Goal: Navigation & Orientation: Find specific page/section

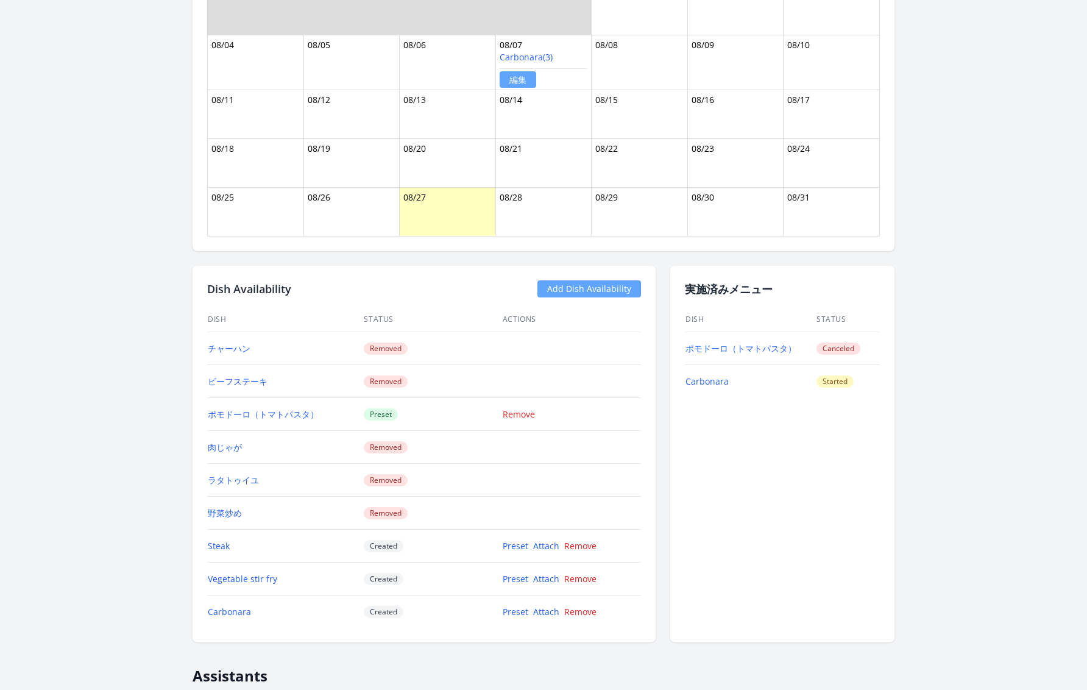
scroll to position [852, 0]
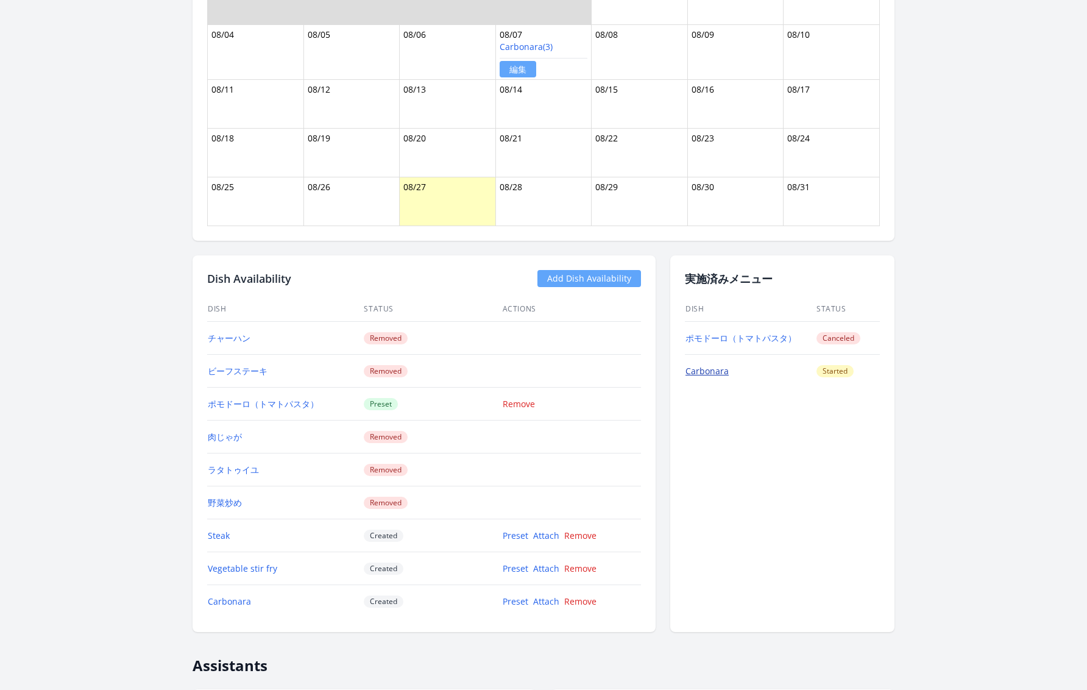
click at [702, 366] on link "Carbonara" at bounding box center [706, 371] width 43 height 12
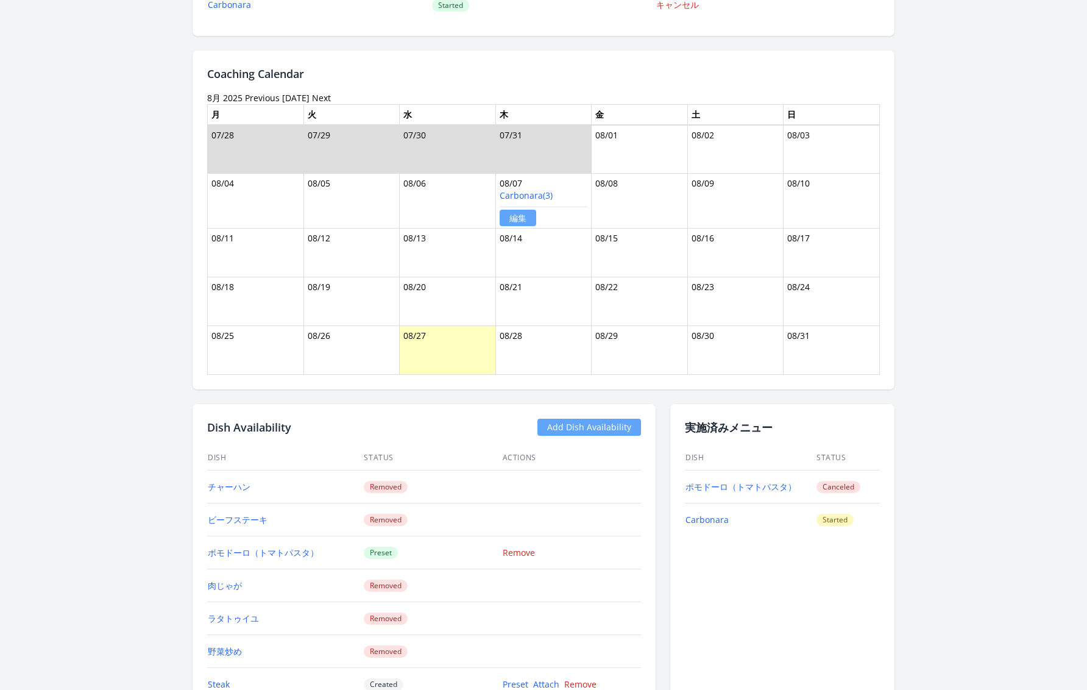
scroll to position [698, 0]
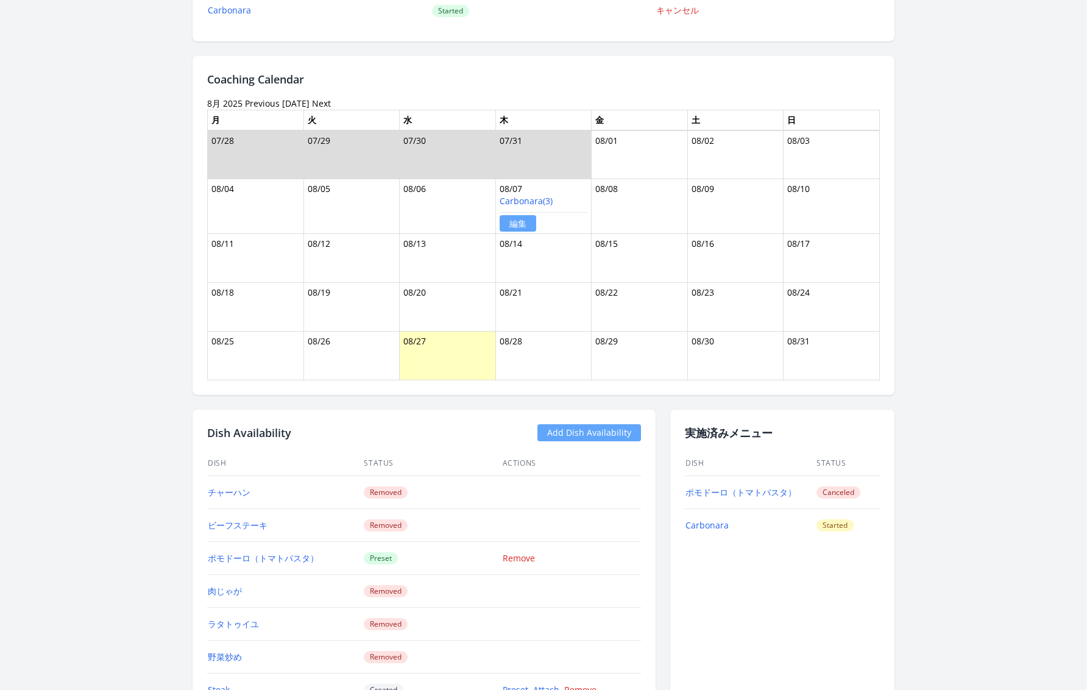
click at [265, 97] on link "Previous" at bounding box center [262, 103] width 35 height 12
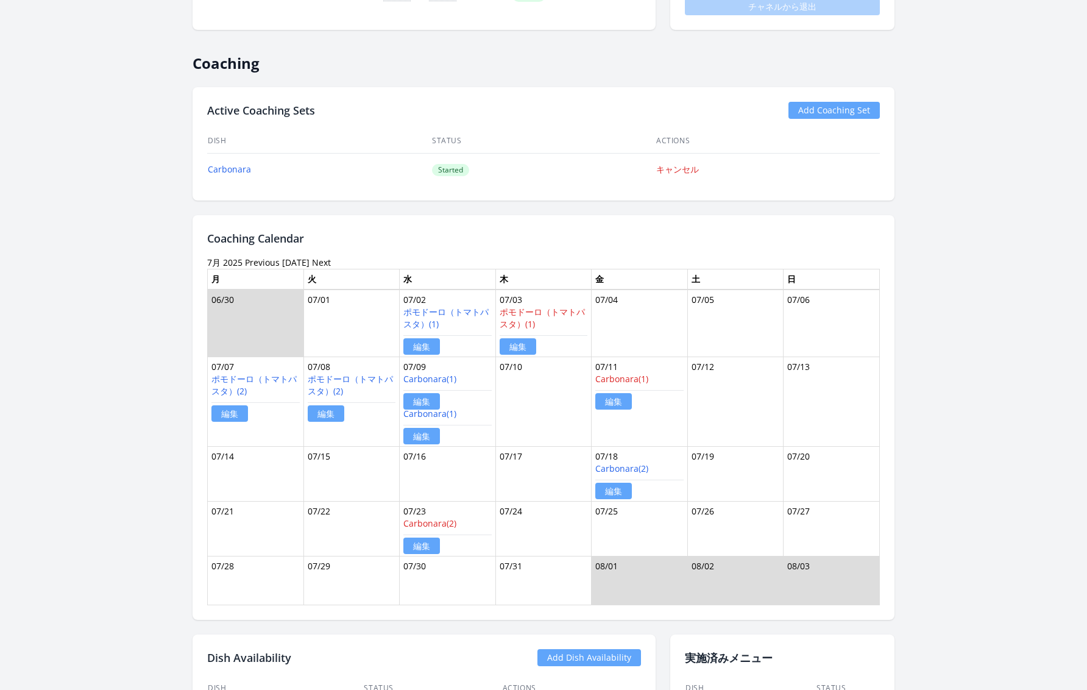
scroll to position [545, 0]
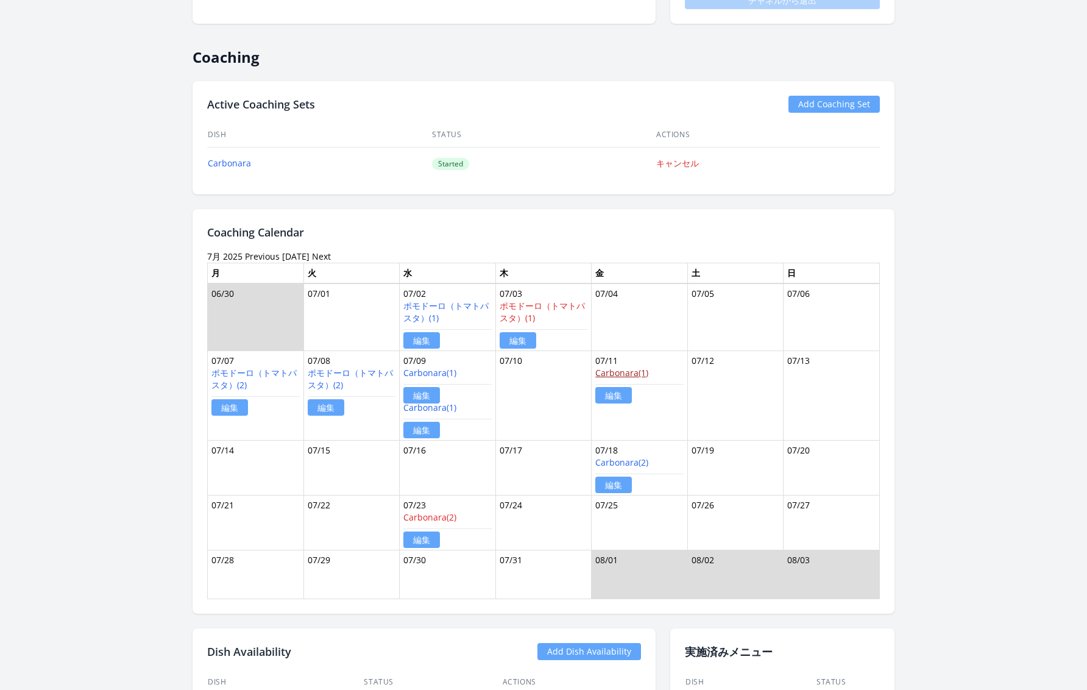
click at [627, 372] on link "Carbonara(1)" at bounding box center [621, 373] width 53 height 12
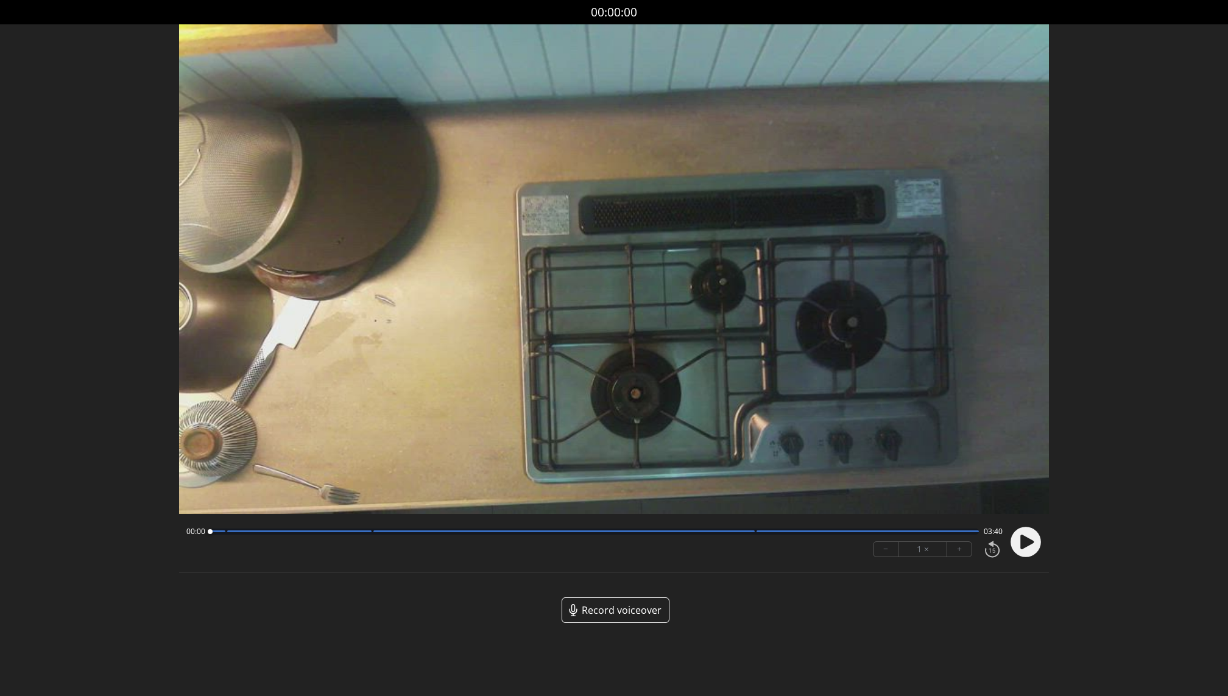
click at [1021, 537] on icon at bounding box center [1027, 542] width 13 height 15
click at [961, 548] on button "+" at bounding box center [959, 549] width 24 height 15
click at [1027, 542] on circle at bounding box center [1026, 542] width 30 height 30
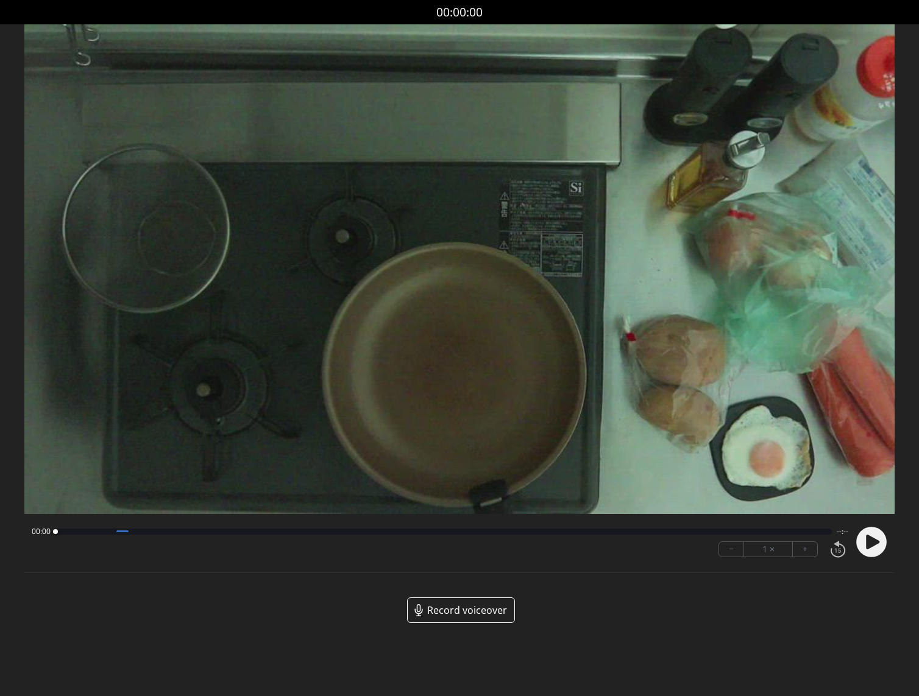
click at [880, 543] on circle at bounding box center [872, 542] width 30 height 30
click at [871, 544] on icon at bounding box center [872, 542] width 13 height 15
click at [134, 533] on div at bounding box center [439, 532] width 769 height 6
click at [871, 545] on circle at bounding box center [872, 542] width 30 height 30
click at [135, 532] on div at bounding box center [439, 532] width 769 height 6
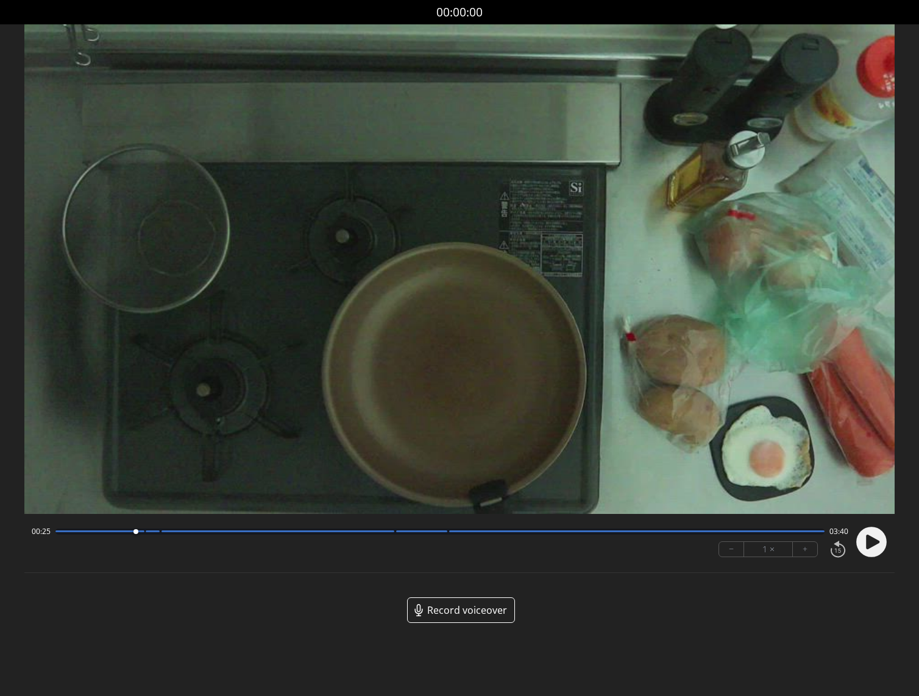
click at [867, 545] on icon at bounding box center [872, 542] width 13 height 15
click at [867, 545] on icon at bounding box center [867, 542] width 3 height 13
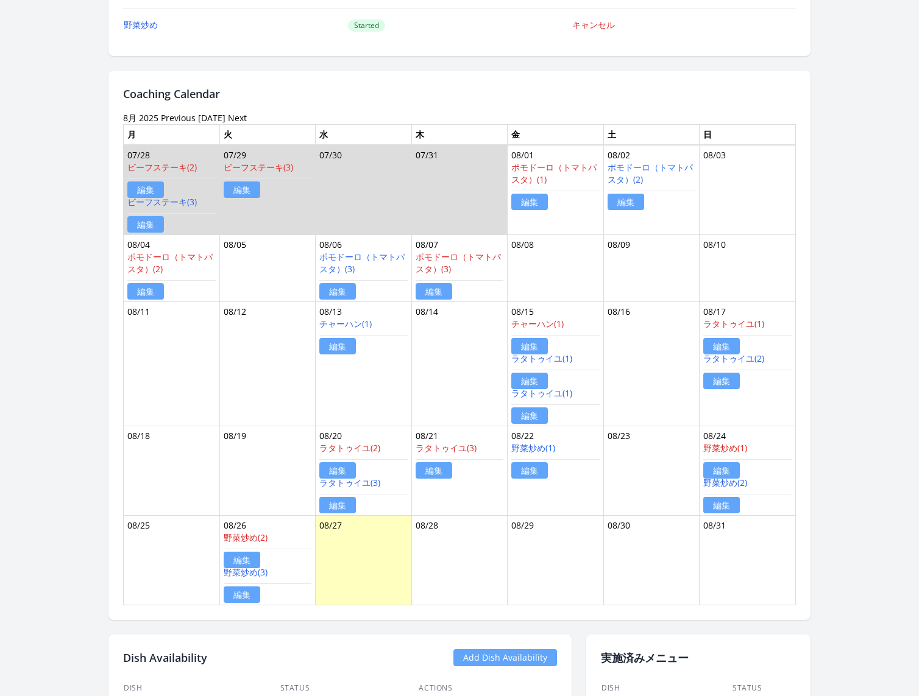
scroll to position [702, 0]
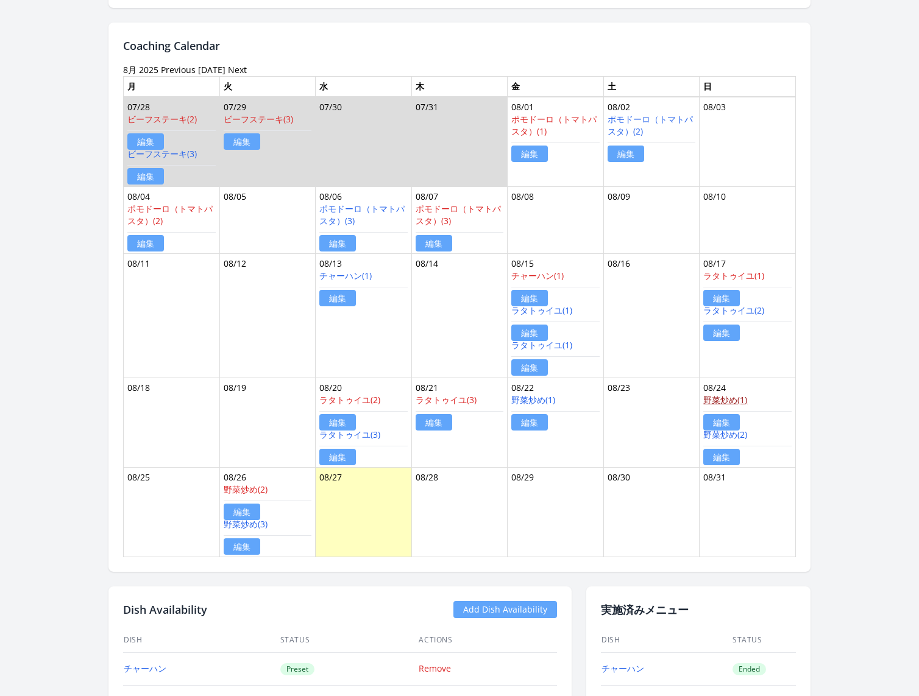
click at [724, 397] on link "野菜炒め(1)" at bounding box center [725, 400] width 44 height 12
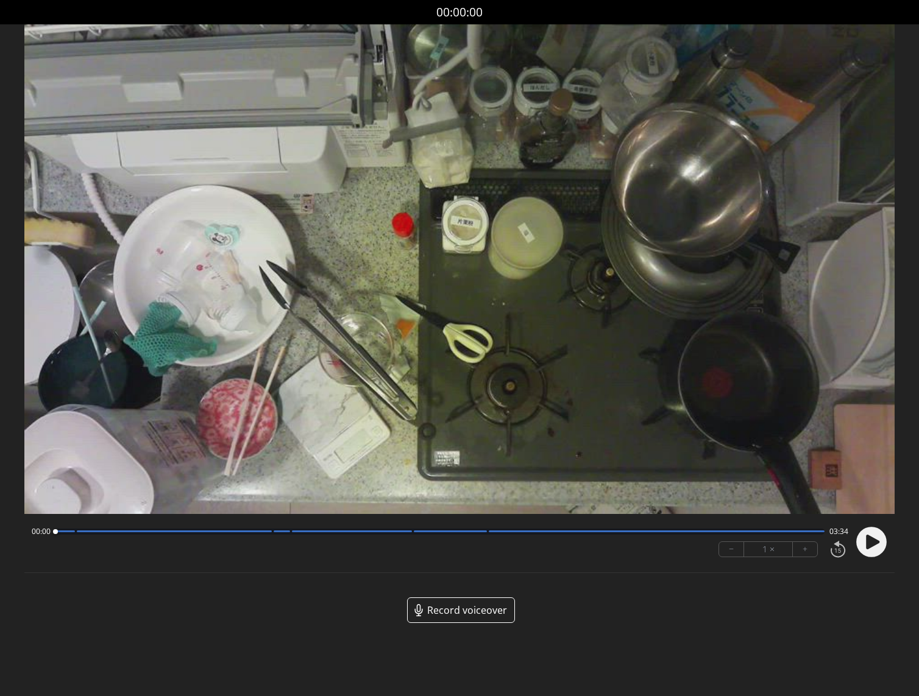
click at [875, 541] on icon at bounding box center [872, 542] width 13 height 15
click at [266, 532] on div at bounding box center [439, 532] width 769 height 6
click at [406, 532] on div at bounding box center [439, 532] width 769 height 6
click at [476, 533] on div at bounding box center [439, 532] width 769 height 6
click at [873, 539] on icon at bounding box center [874, 542] width 3 height 13
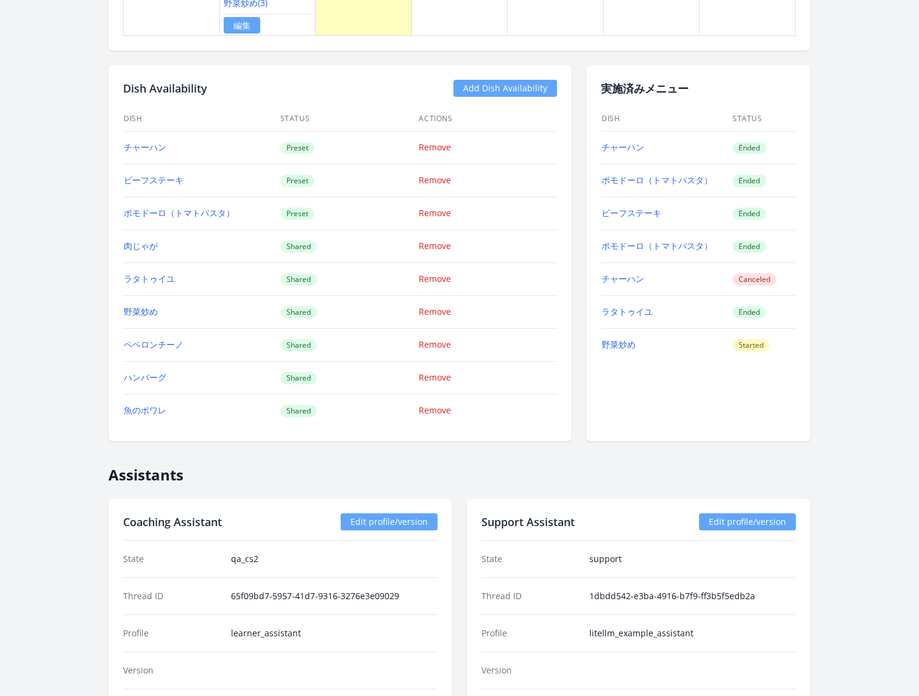
scroll to position [1225, 0]
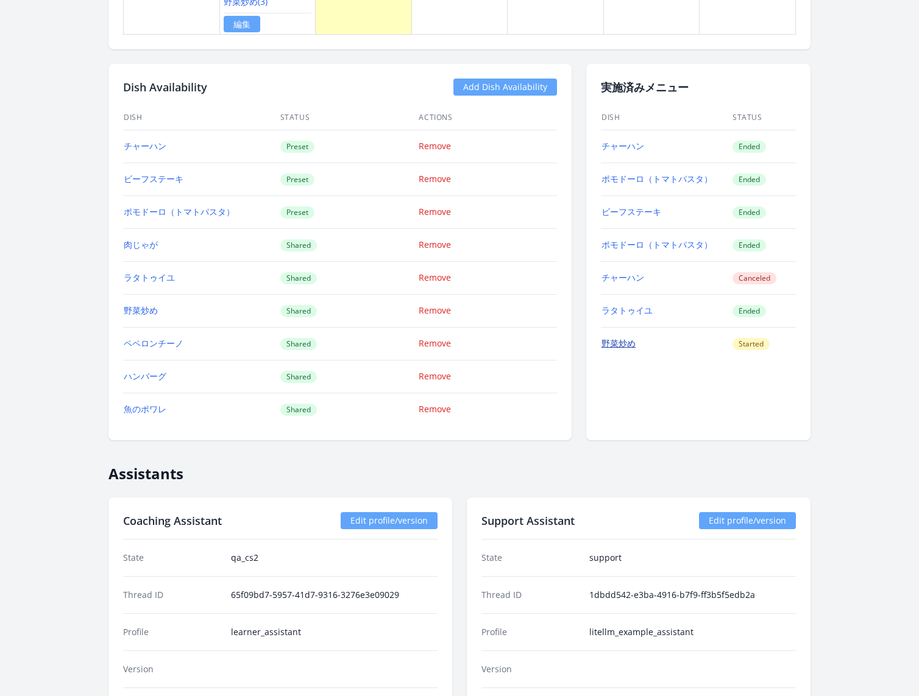
click at [617, 338] on link "野菜炒め" at bounding box center [618, 344] width 34 height 12
click at [627, 239] on link "ポモドーロ（トマトパスタ）" at bounding box center [656, 245] width 111 height 12
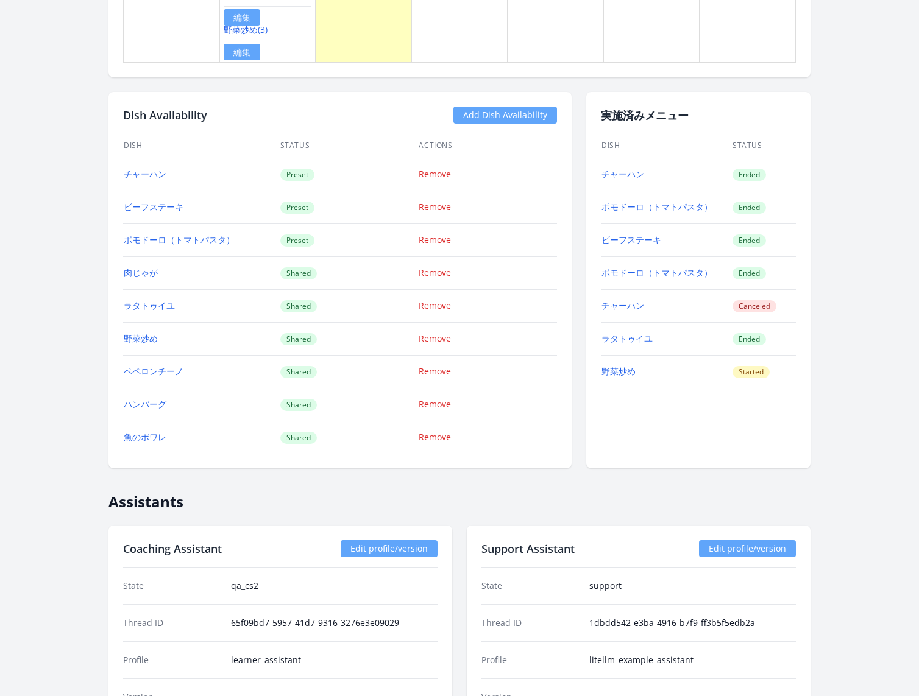
scroll to position [1195, 0]
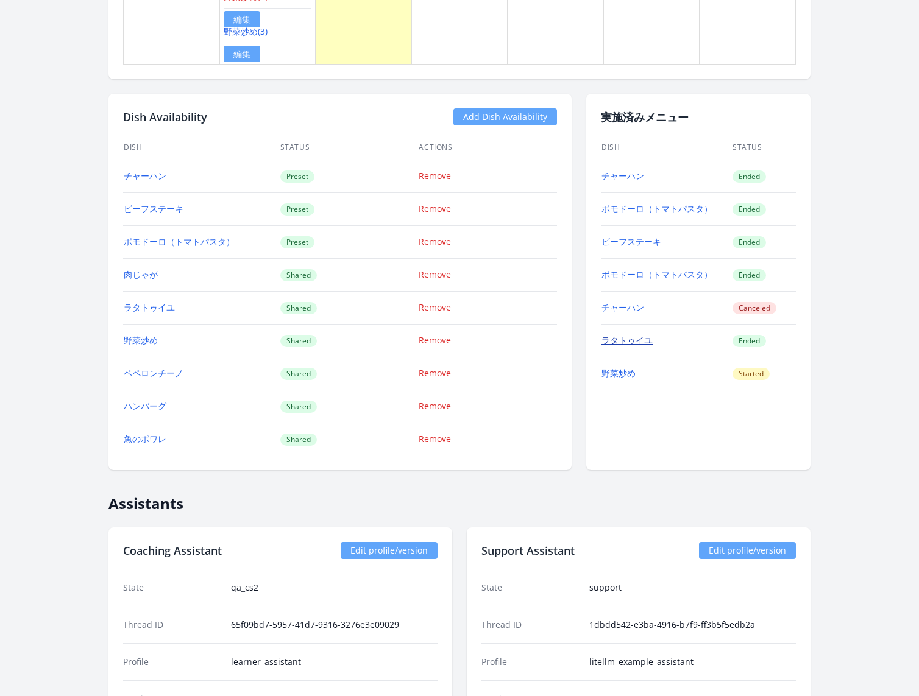
click at [626, 334] on link "ラタトゥイユ" at bounding box center [626, 340] width 51 height 12
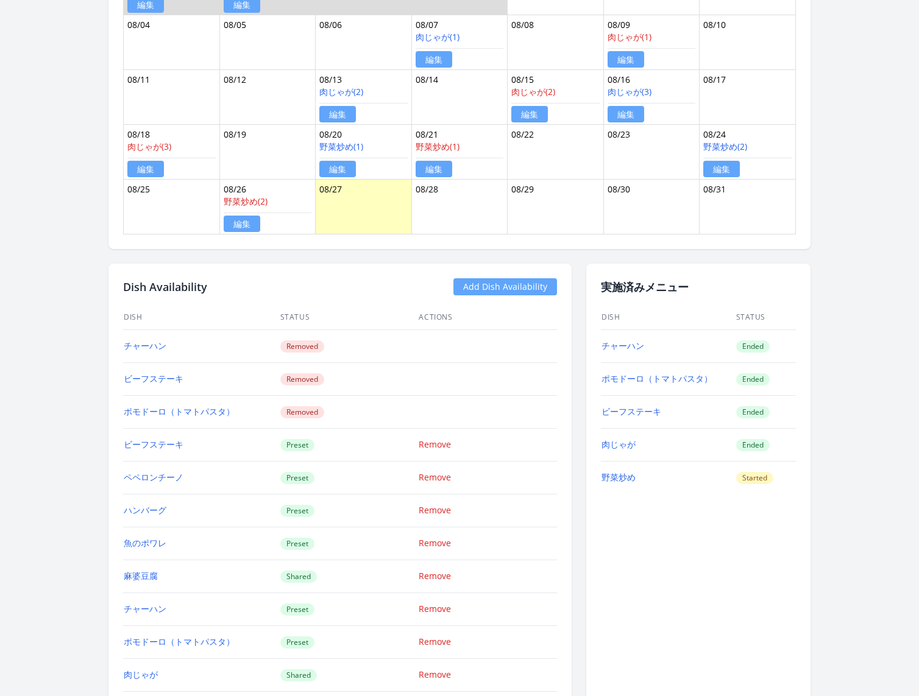
scroll to position [851, 0]
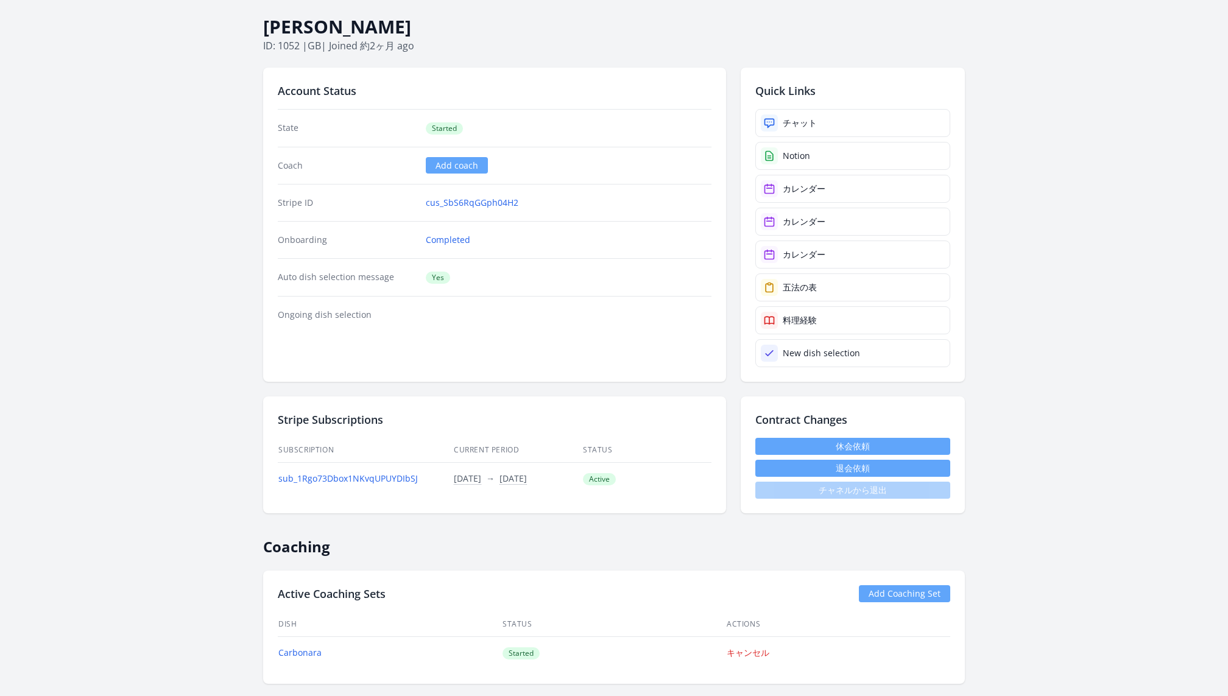
scroll to position [46, 0]
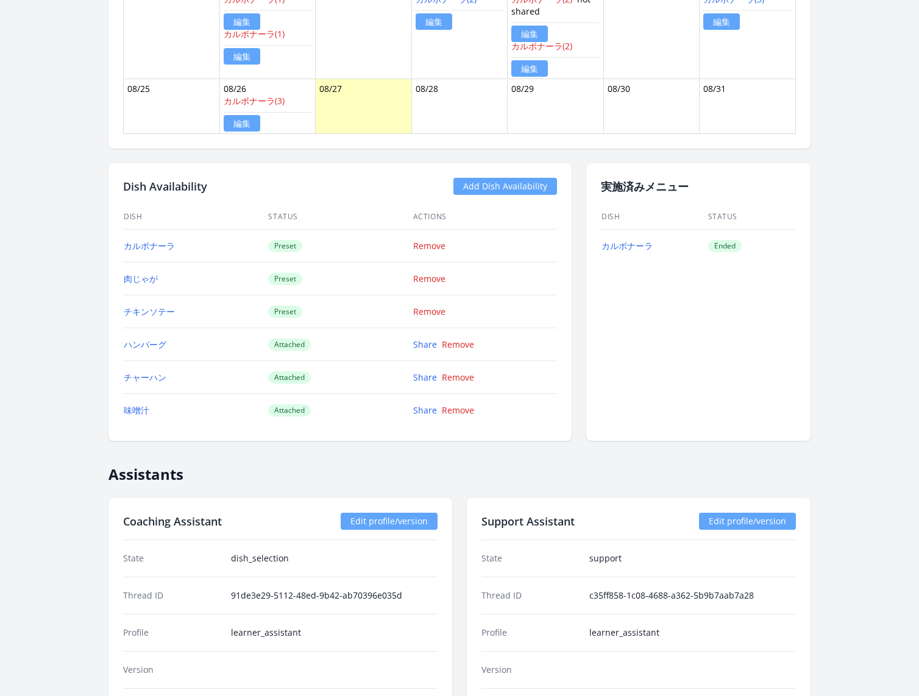
scroll to position [937, 0]
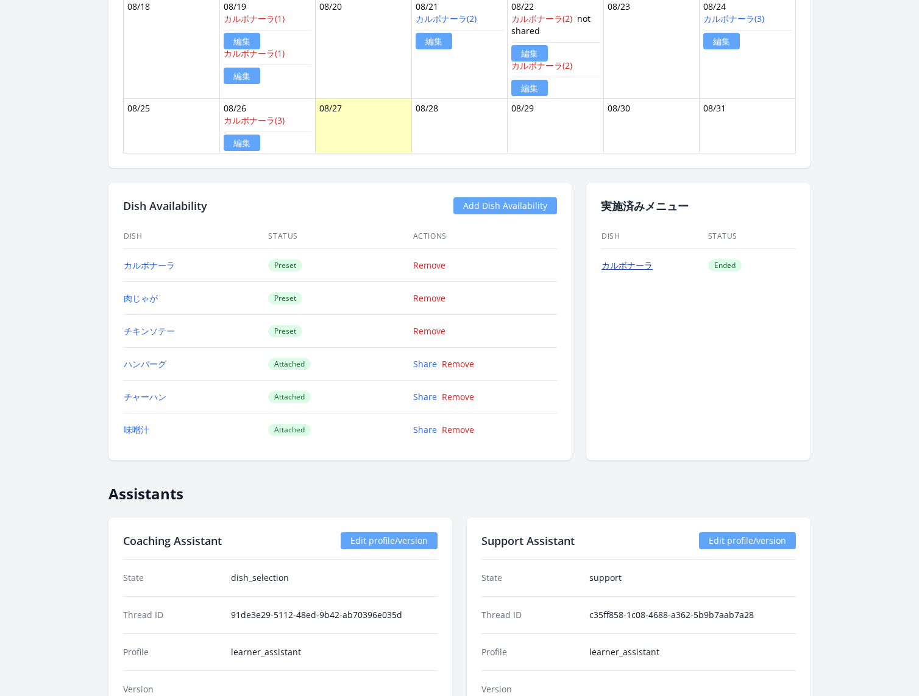
click at [631, 265] on link "カルボナーラ" at bounding box center [626, 266] width 51 height 12
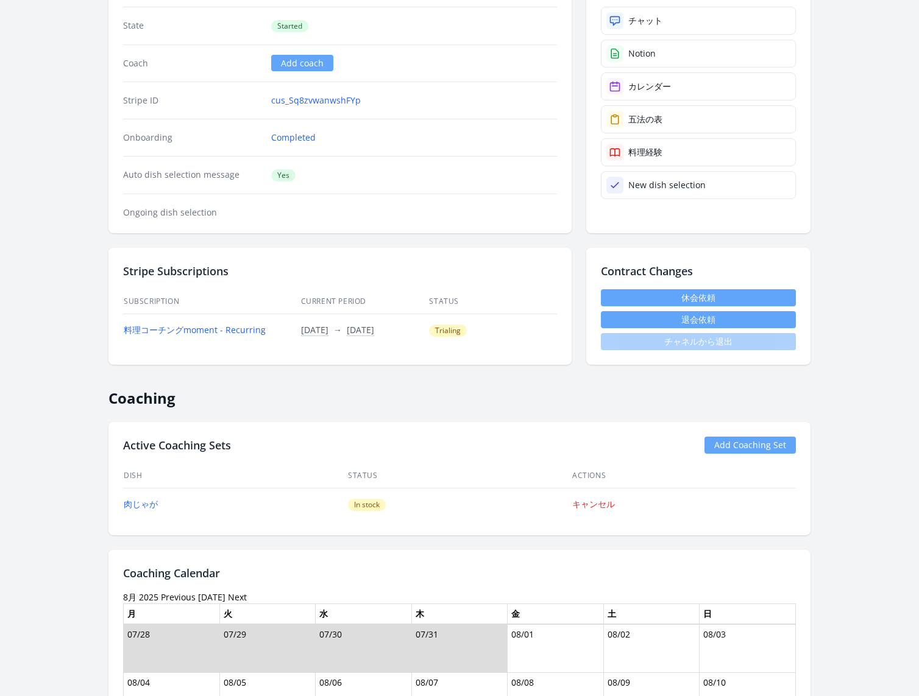
scroll to position [0, 0]
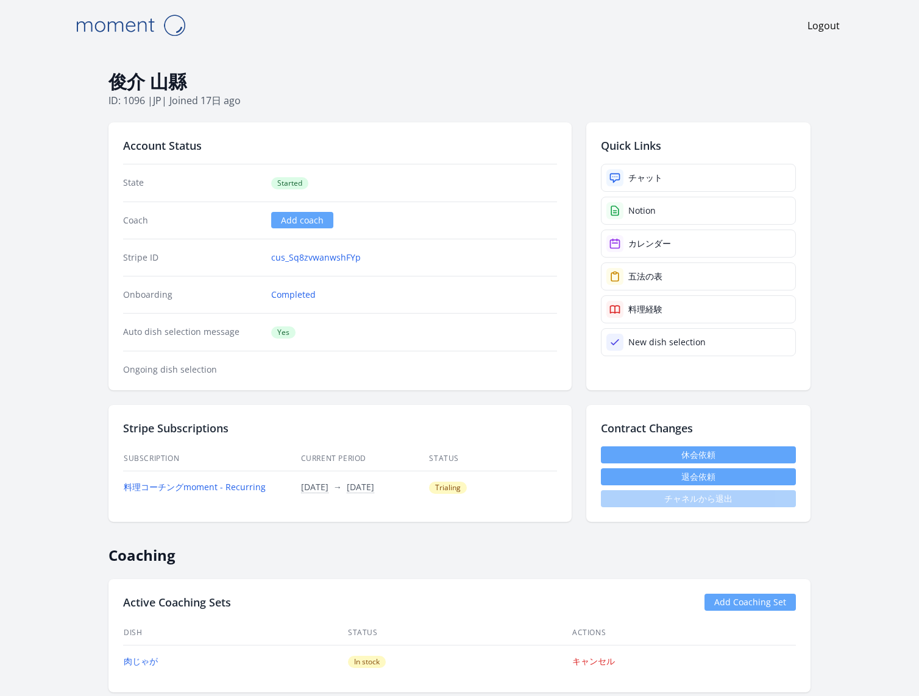
click at [146, 26] on img at bounding box center [130, 25] width 122 height 31
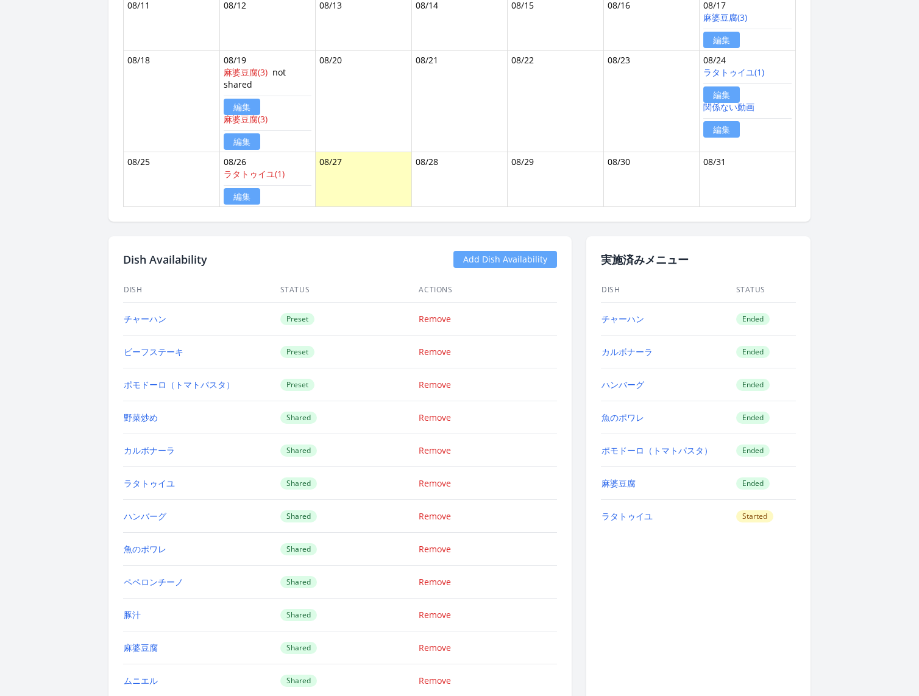
scroll to position [955, 0]
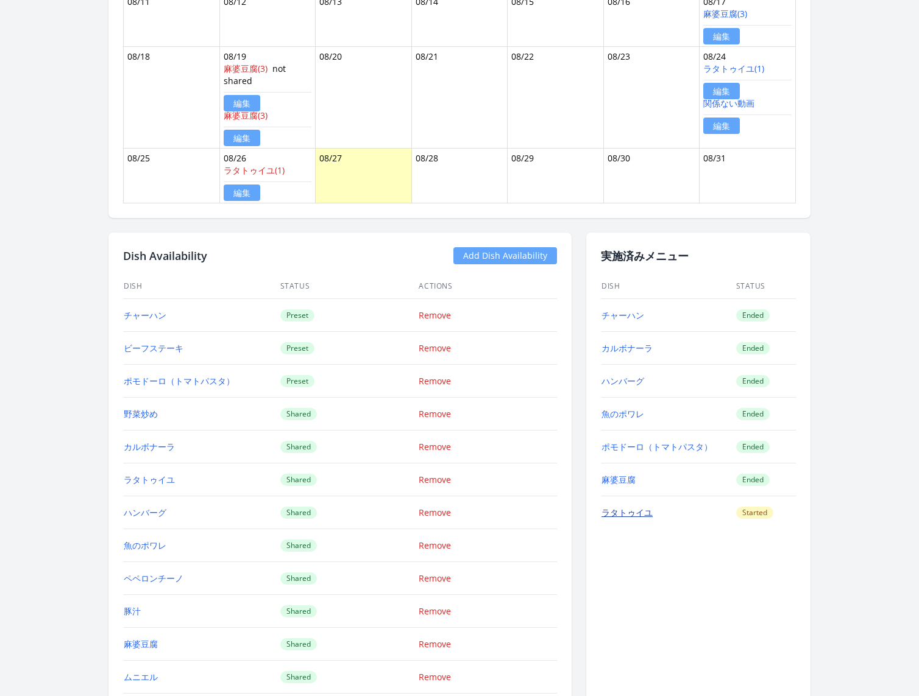
click at [632, 507] on link "ラタトゥイユ" at bounding box center [626, 513] width 51 height 12
